Goal: Task Accomplishment & Management: Manage account settings

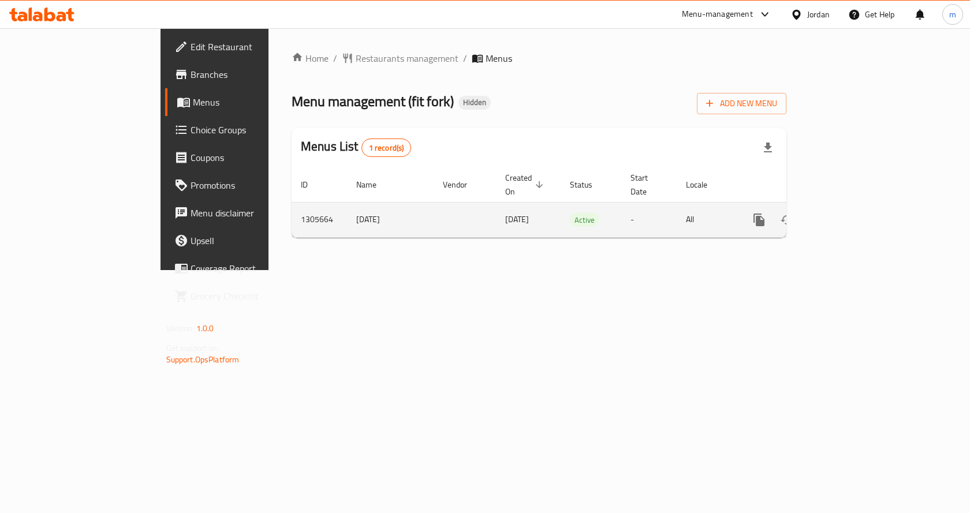
click at [847, 215] on icon "enhanced table" at bounding box center [842, 220] width 10 height 10
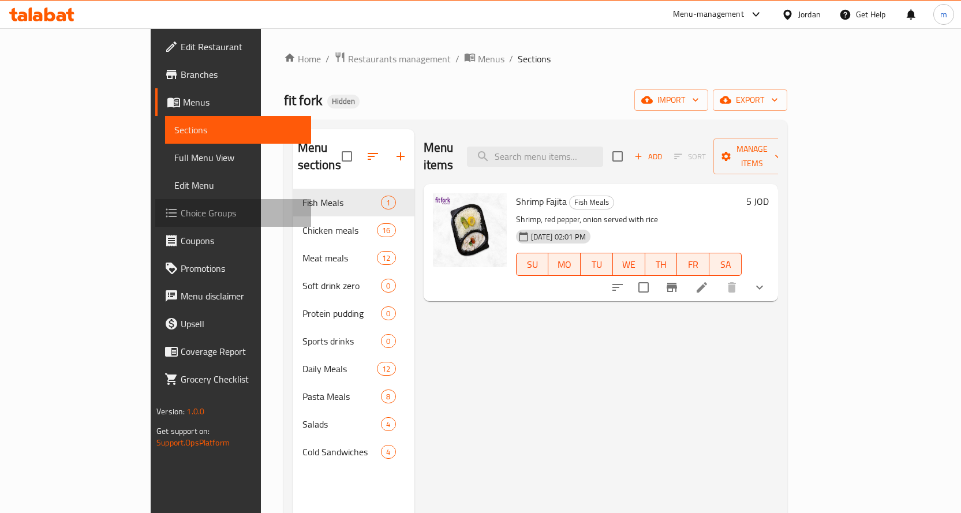
click at [181, 218] on span "Choice Groups" at bounding box center [241, 213] width 121 height 14
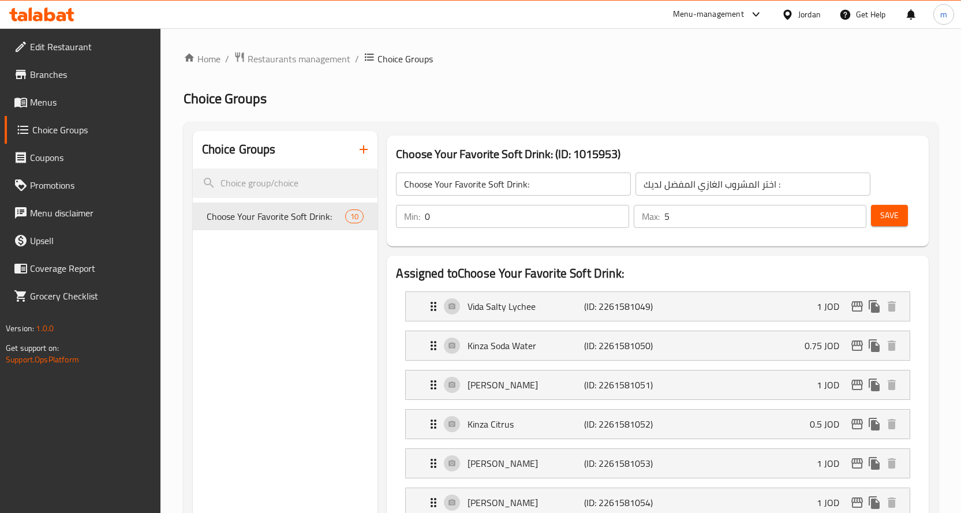
click at [799, 8] on div "Jordan" at bounding box center [809, 14] width 23 height 13
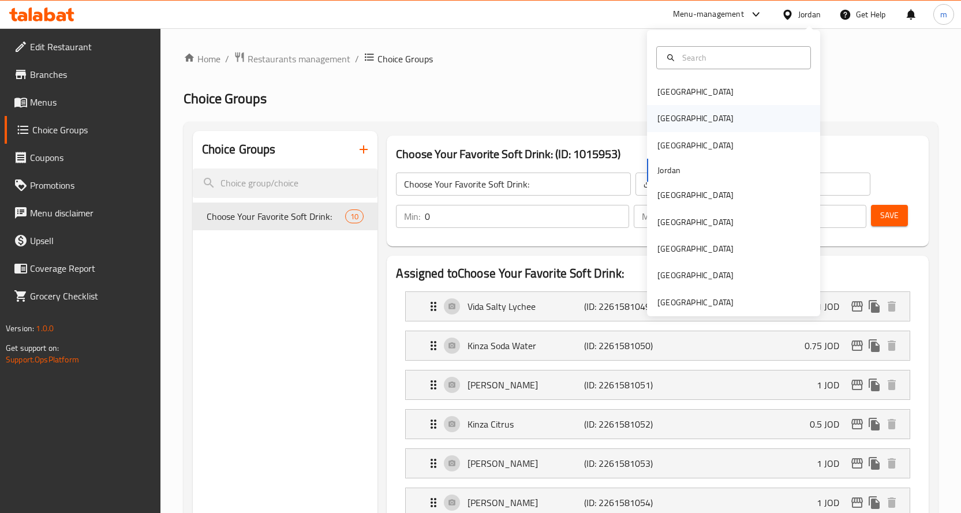
click at [675, 130] on div "[GEOGRAPHIC_DATA]" at bounding box center [695, 118] width 95 height 27
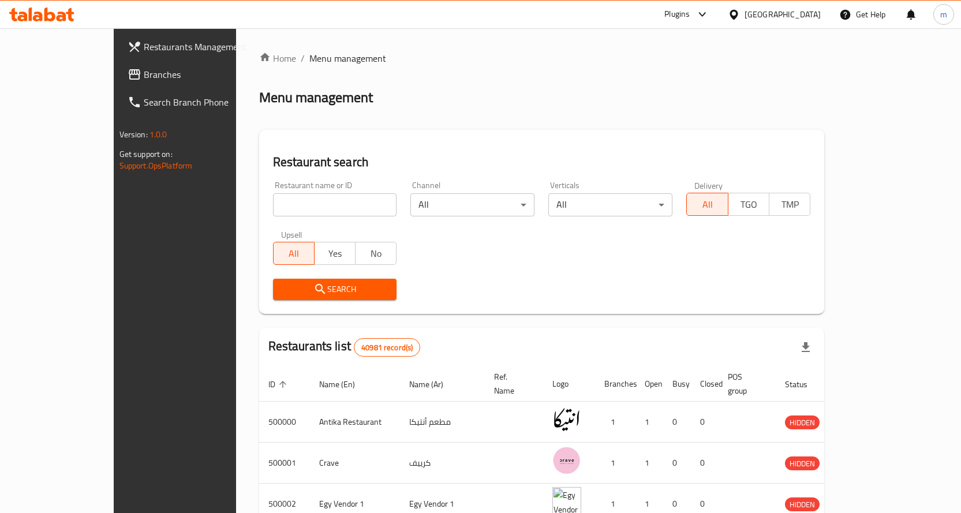
click at [118, 86] on link "Branches" at bounding box center [196, 75] width 156 height 28
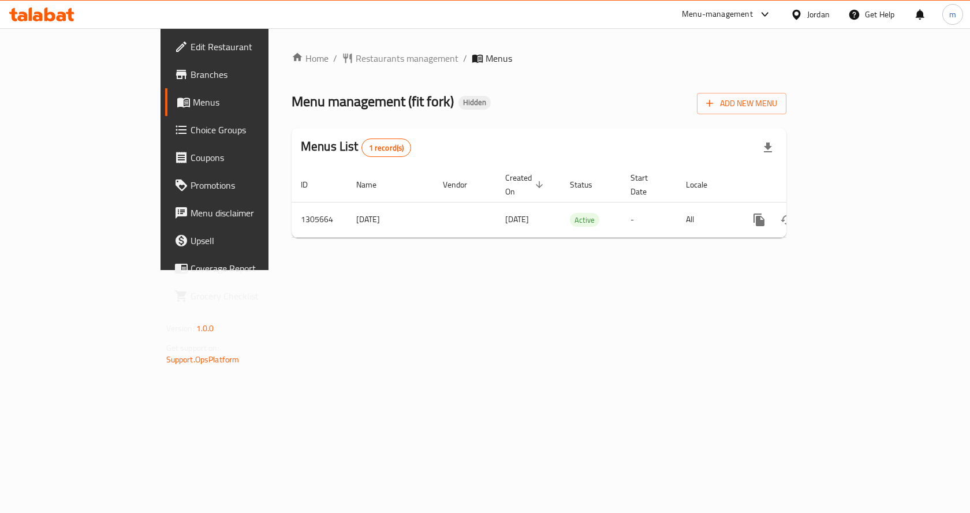
click at [190, 129] on span "Choice Groups" at bounding box center [251, 130] width 123 height 14
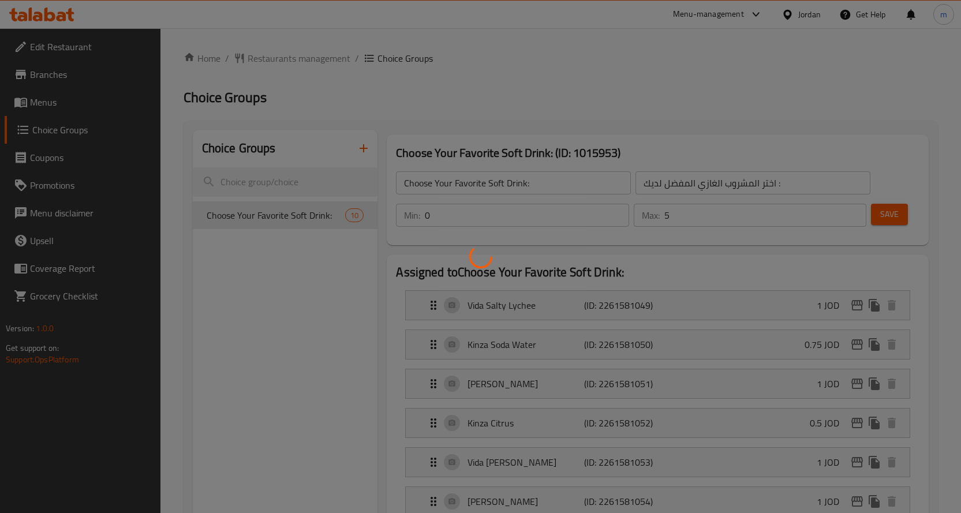
click at [593, 61] on div at bounding box center [480, 256] width 961 height 513
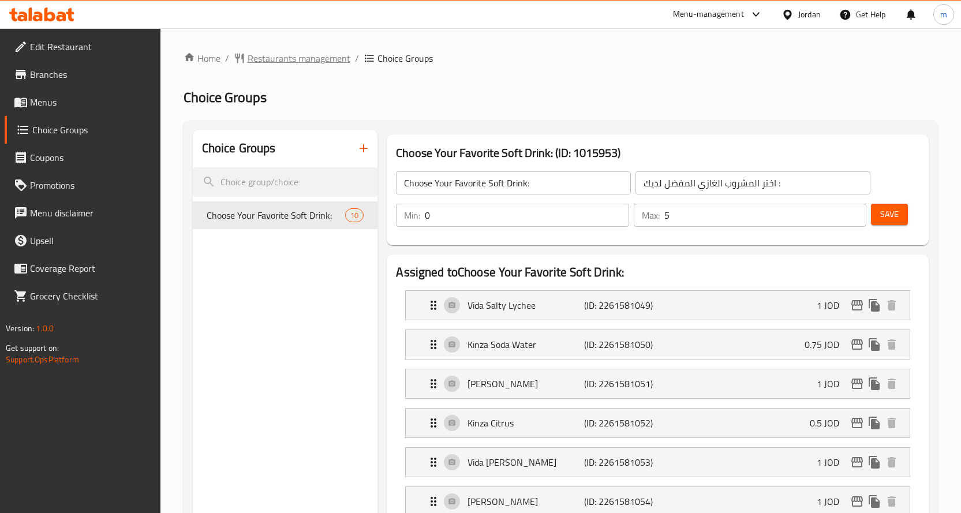
click at [310, 62] on span "Restaurants management" at bounding box center [299, 58] width 103 height 14
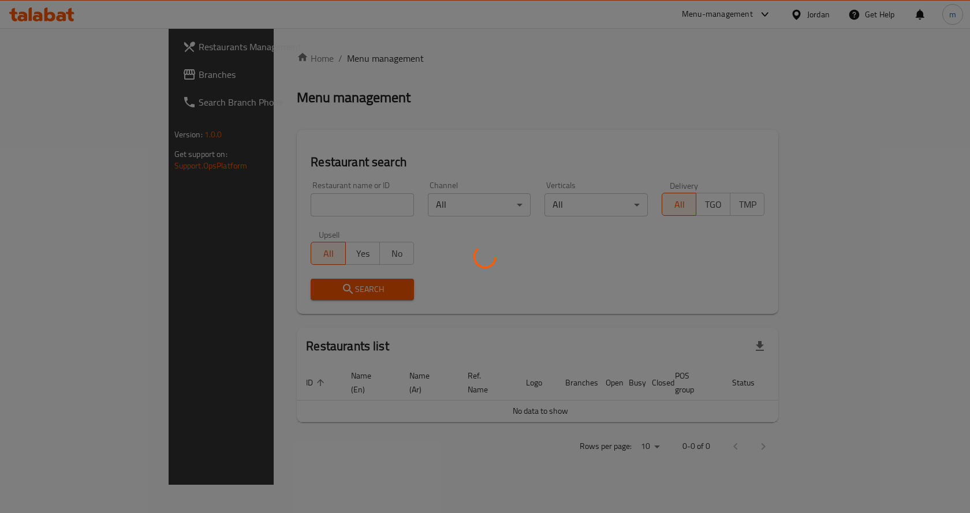
click at [44, 83] on div at bounding box center [485, 256] width 970 height 513
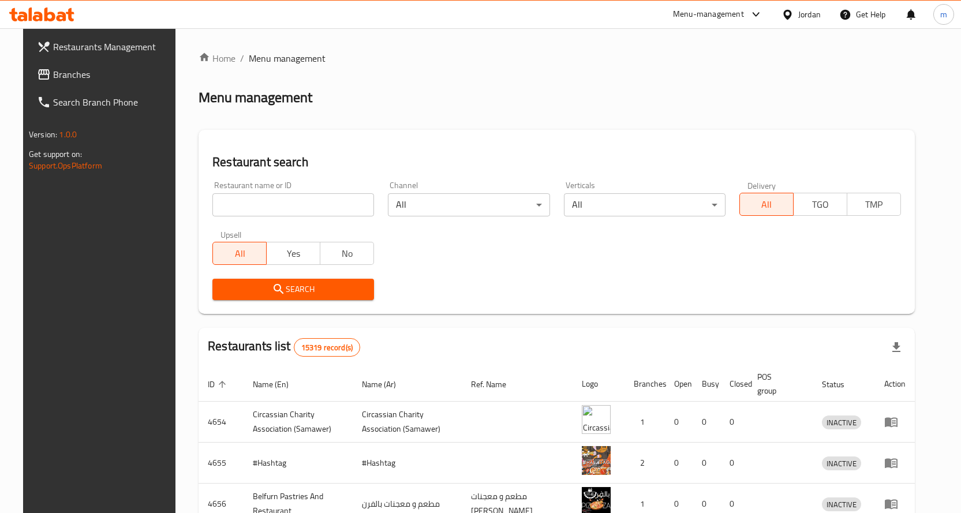
click at [53, 72] on span "Branches" at bounding box center [113, 75] width 121 height 14
